Goal: Transaction & Acquisition: Purchase product/service

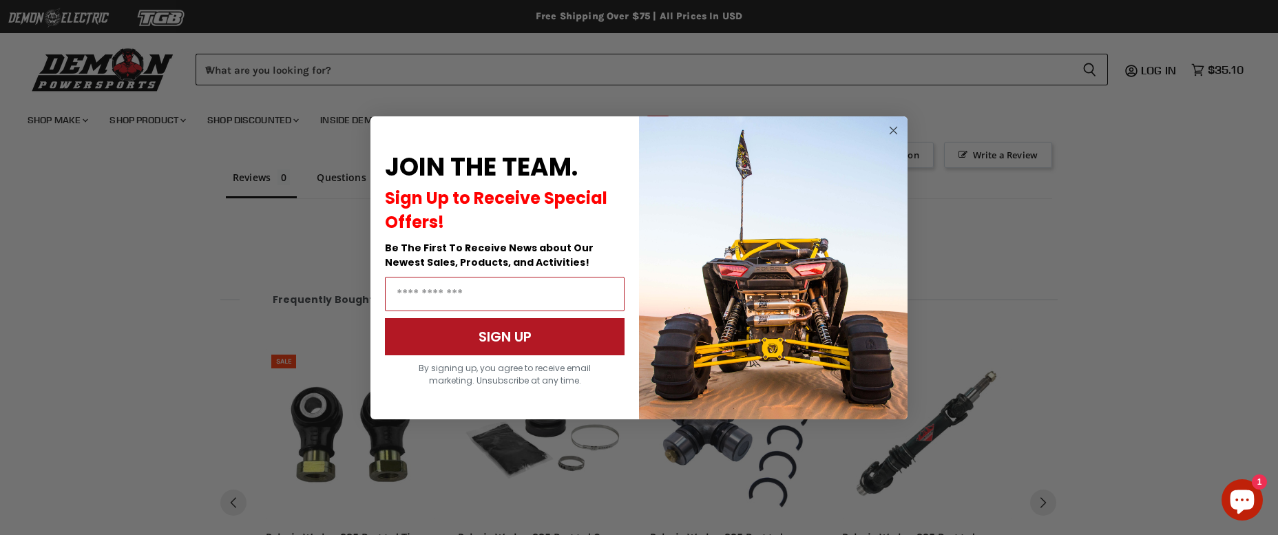
scroll to position [1018, 0]
